Goal: Obtain resource: Download file/media

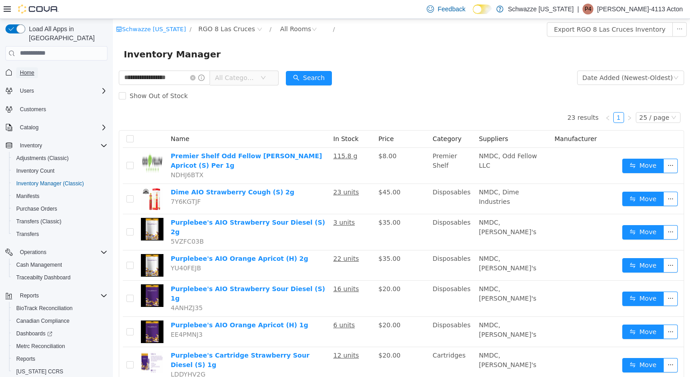
click at [33, 69] on span "Home" at bounding box center [27, 72] width 14 height 7
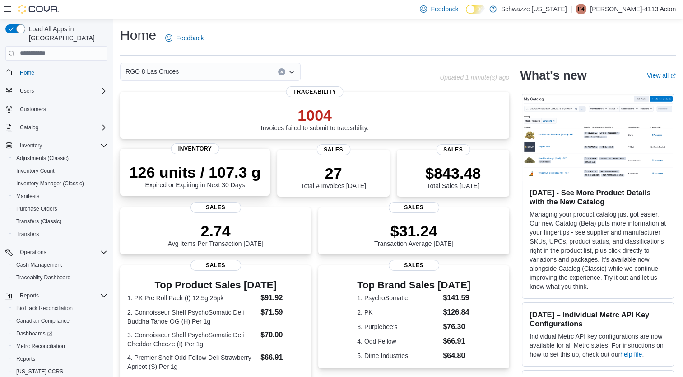
click at [190, 165] on p "126 units / 107.3 g" at bounding box center [195, 172] width 131 height 18
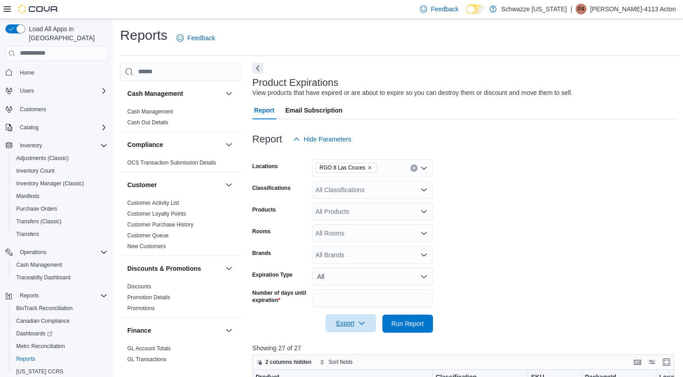
click at [358, 322] on icon "button" at bounding box center [361, 322] width 7 height 7
click at [359, 274] on button "Export to Excel" at bounding box center [351, 268] width 51 height 18
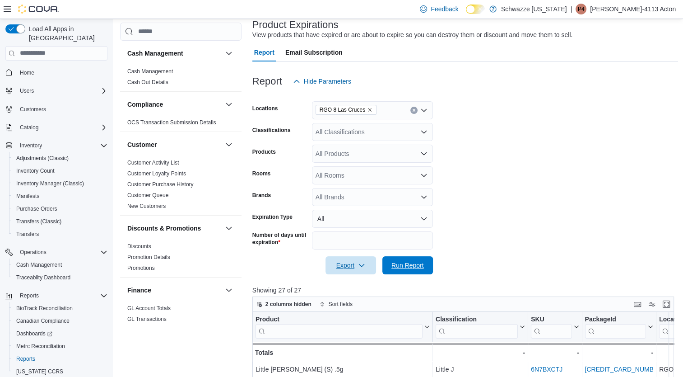
scroll to position [63, 0]
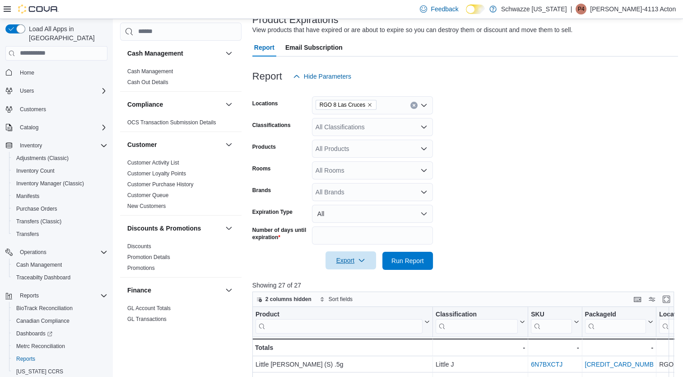
click at [628, 48] on div "Report Email Subscription" at bounding box center [465, 47] width 426 height 18
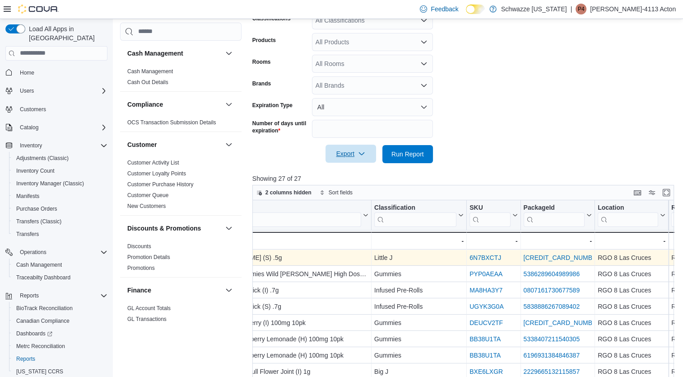
scroll to position [0, 0]
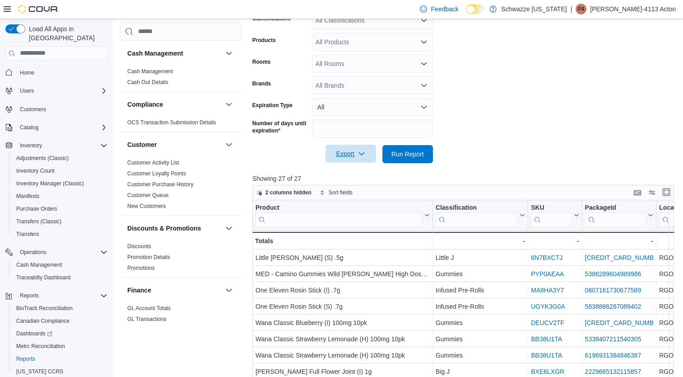
click at [669, 190] on button "Enter fullscreen" at bounding box center [666, 191] width 11 height 11
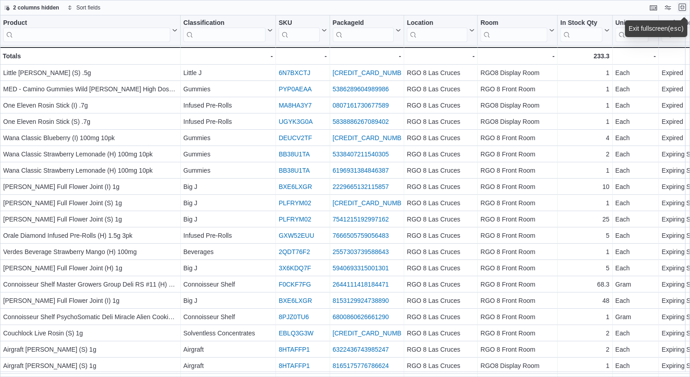
click at [680, 8] on button "Exit fullscreen" at bounding box center [682, 7] width 11 height 11
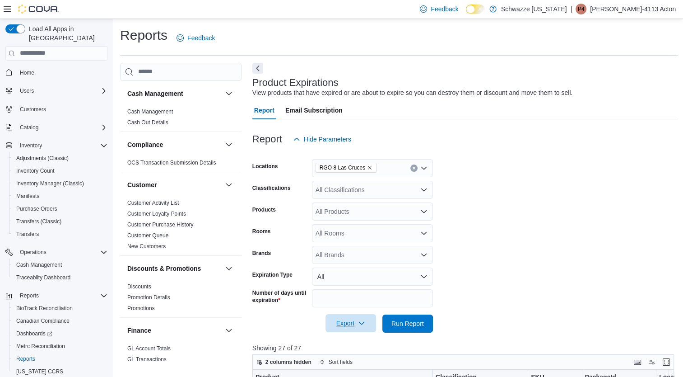
click at [366, 325] on span "Export" at bounding box center [351, 323] width 40 height 18
click at [365, 272] on button "Export to Excel" at bounding box center [351, 268] width 51 height 18
click at [661, 79] on div "Product Expirations View products that have expired or are about to expire so y…" at bounding box center [463, 87] width 422 height 20
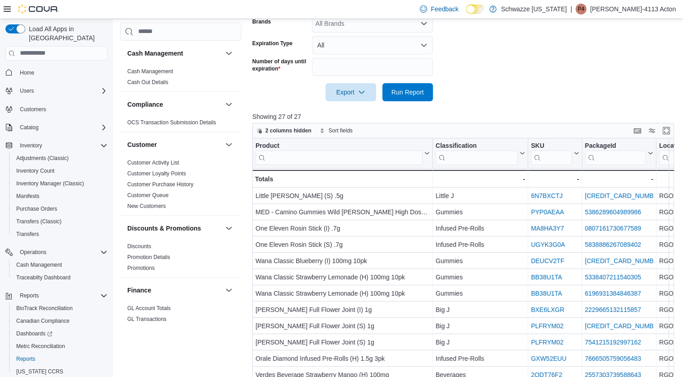
scroll to position [232, 0]
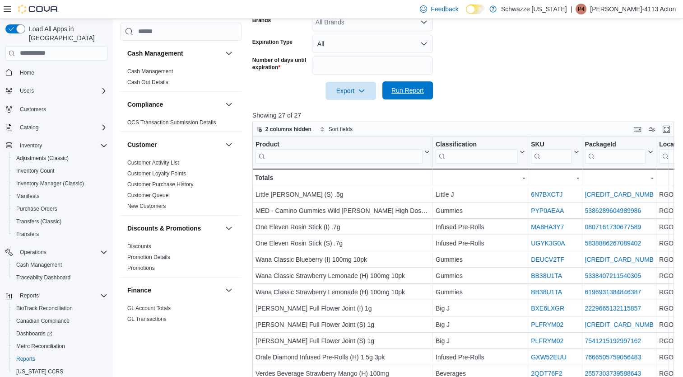
click at [414, 97] on span "Run Report" at bounding box center [408, 90] width 40 height 18
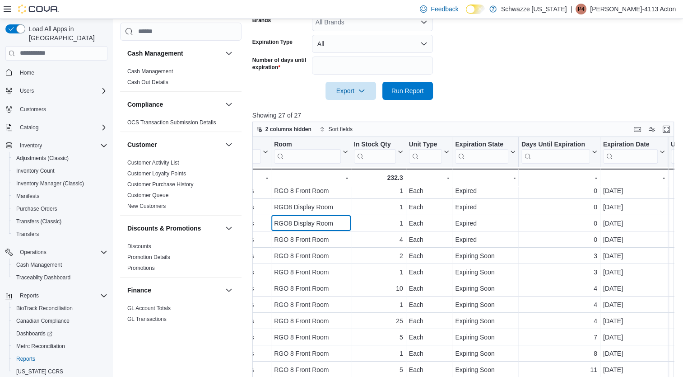
scroll to position [20, 481]
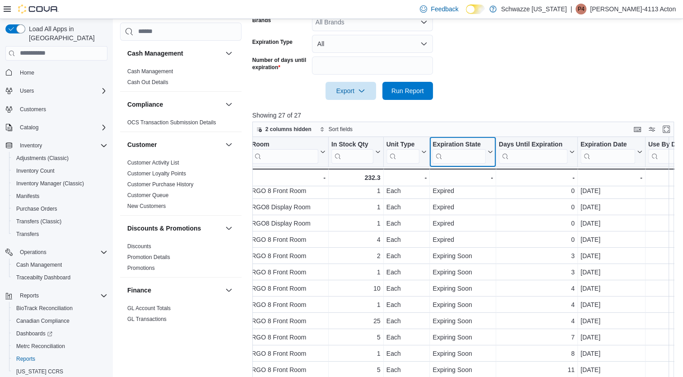
click at [487, 151] on icon at bounding box center [489, 151] width 7 height 5
click at [474, 146] on div "Expiration State" at bounding box center [458, 144] width 53 height 9
click at [446, 157] on input "search" at bounding box center [458, 156] width 53 height 14
type input "*******"
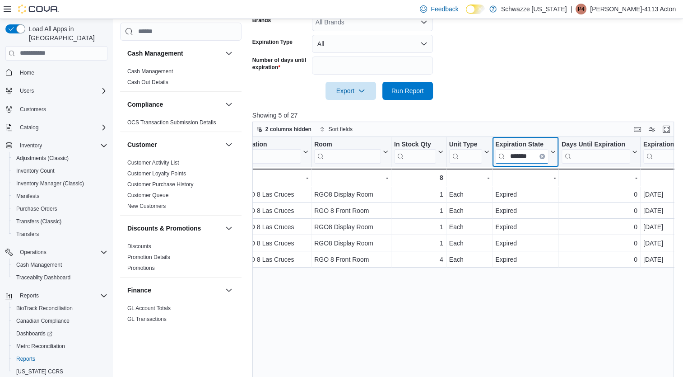
scroll to position [0, 493]
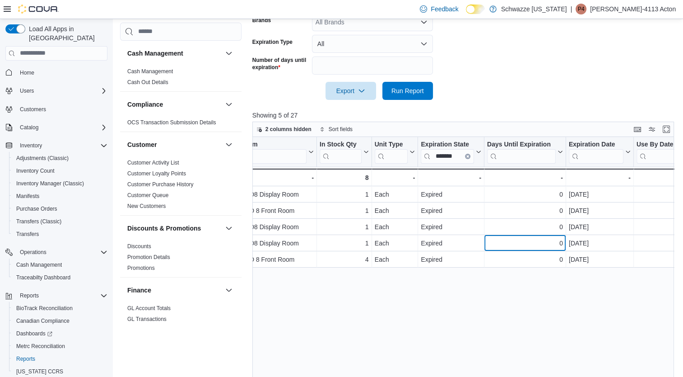
click at [535, 245] on div "0" at bounding box center [525, 242] width 76 height 11
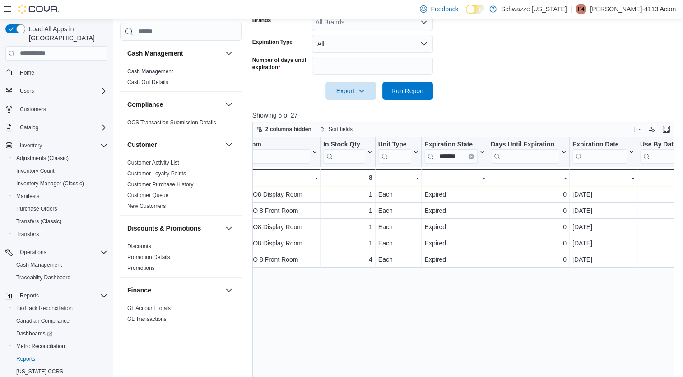
scroll to position [0, 483]
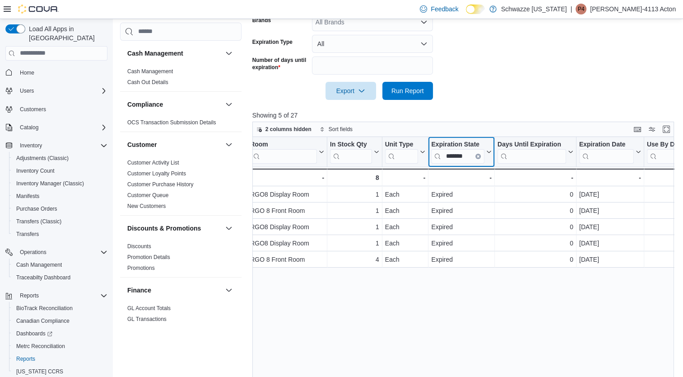
click at [477, 155] on icon "Clear input" at bounding box center [478, 155] width 3 height 3
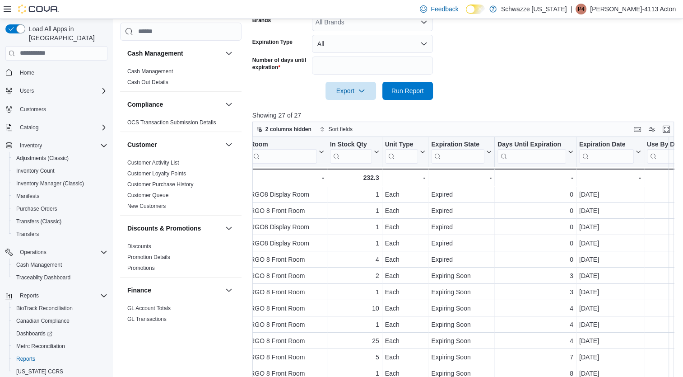
click at [490, 94] on form "Locations RGO 8 Las Cruces Classifications All Classifications Products All Pro…" at bounding box center [465, 8] width 426 height 184
